Goal: Information Seeking & Learning: Learn about a topic

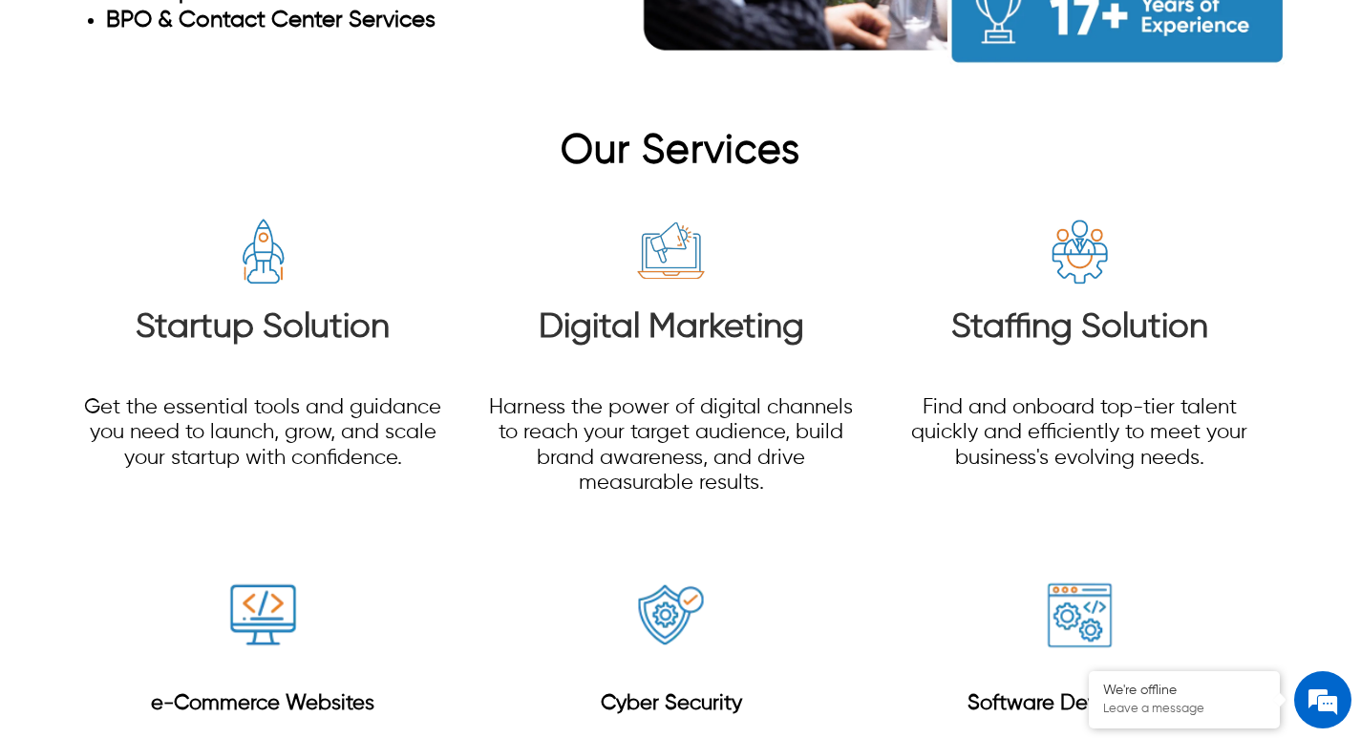
scroll to position [2196, 0]
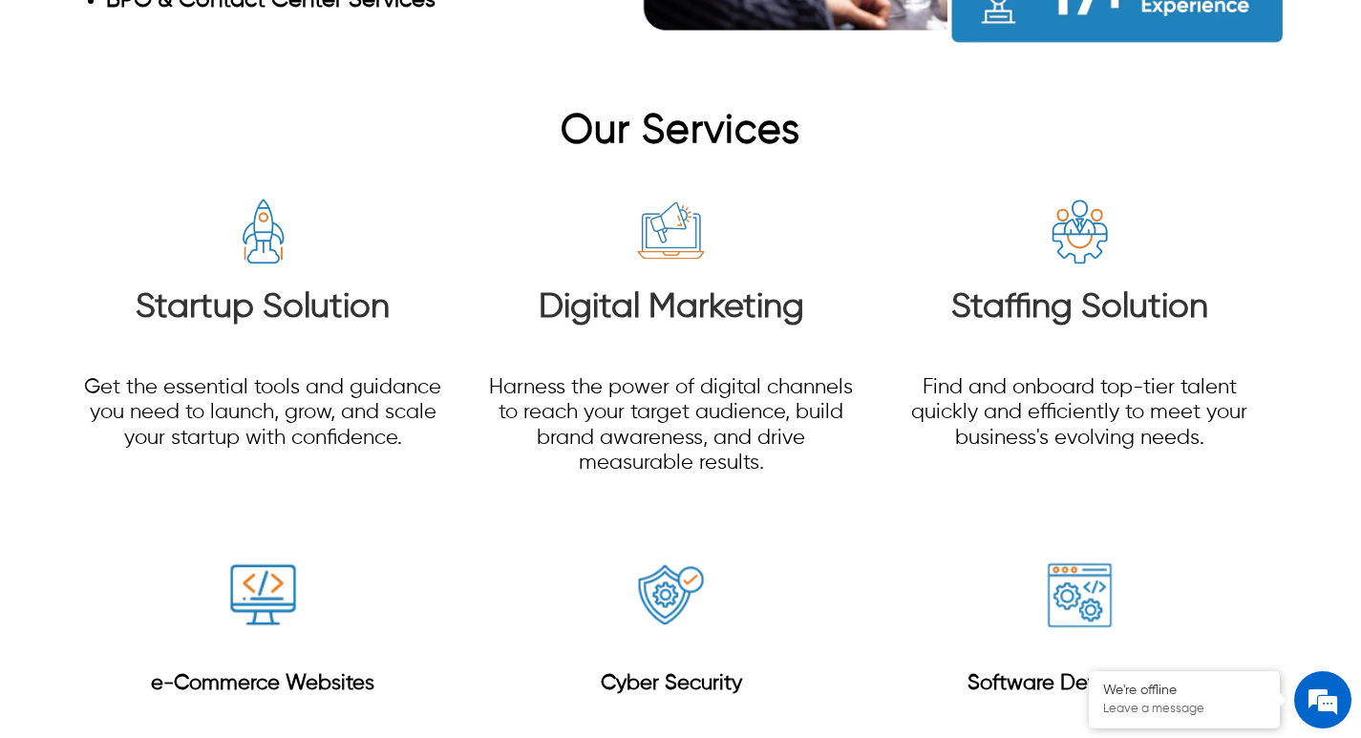
click at [1178, 405] on p "Find and onboard top-tier talent quickly and efficiently to meet your business'…" at bounding box center [1080, 412] width 368 height 75
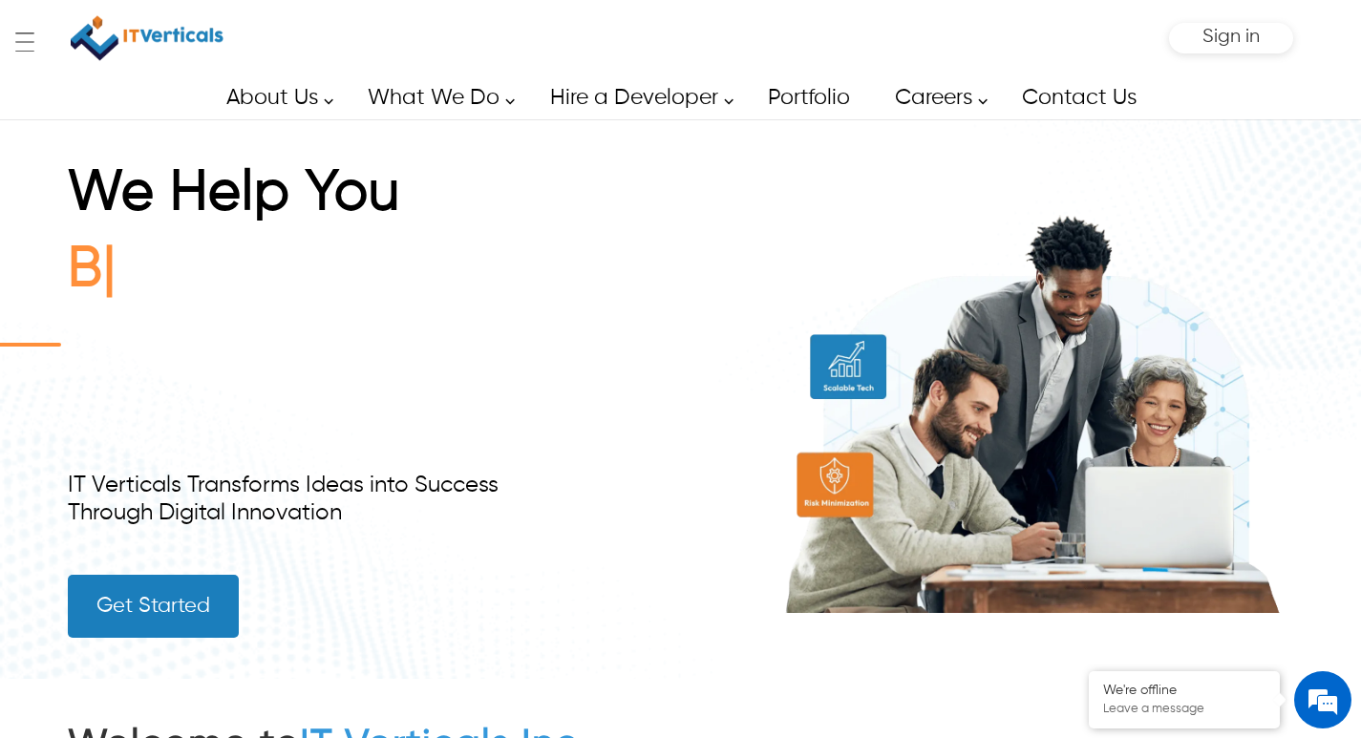
click at [1319, 265] on div "We Help You B IT Verticals Transforms Ideas into Success Through Digital Innova…" at bounding box center [680, 399] width 1361 height 560
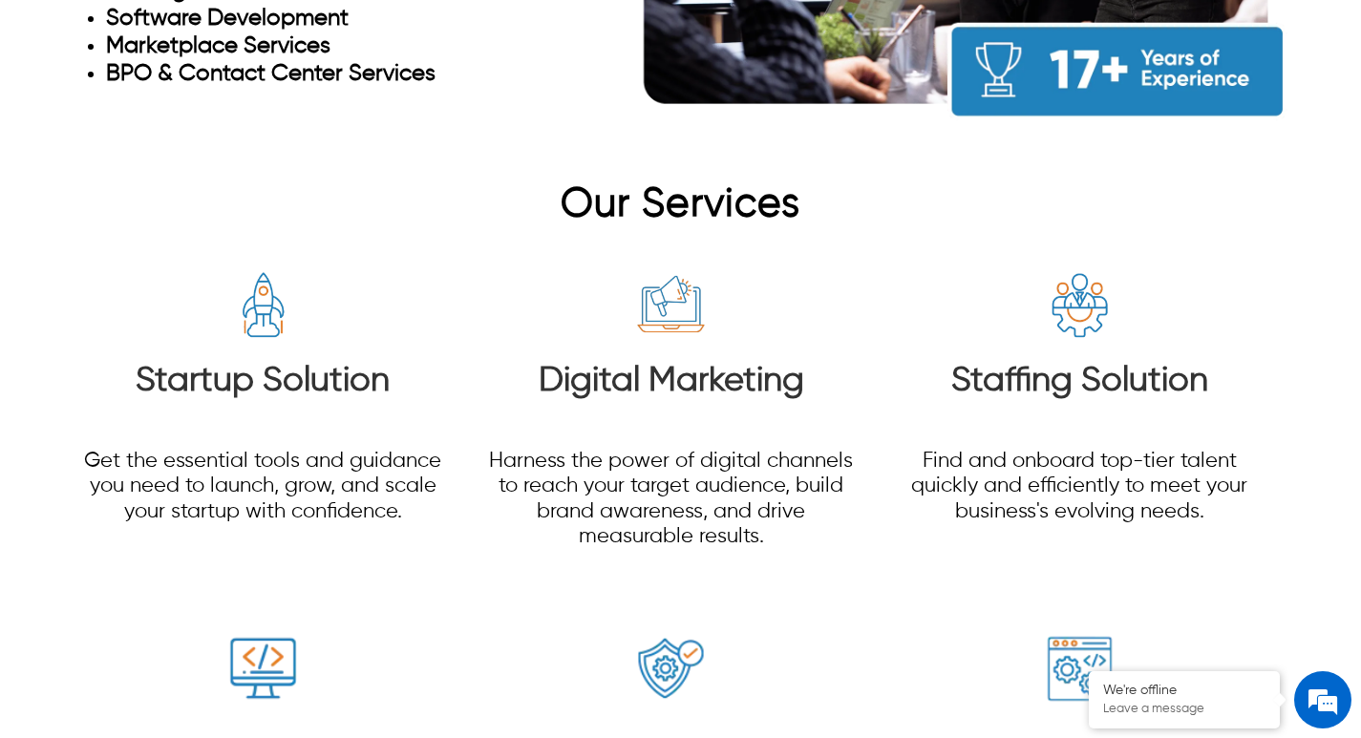
scroll to position [2119, 0]
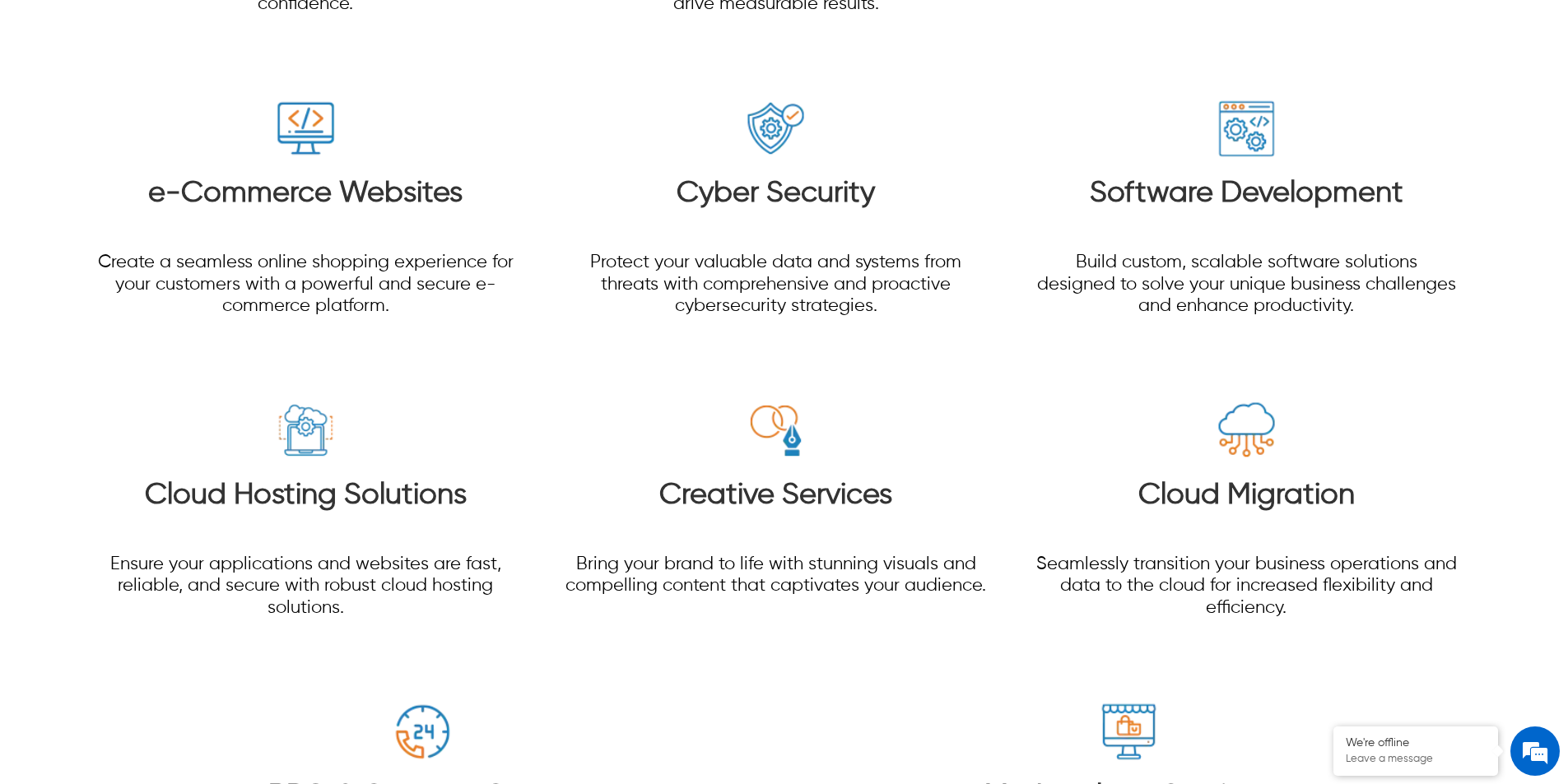
scroll to position [2566, 0]
